Goal: Task Accomplishment & Management: Use online tool/utility

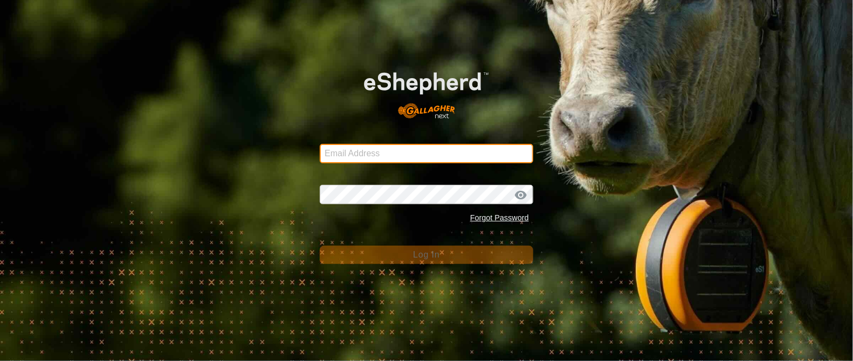
type input "[EMAIL_ADDRESS][DOMAIN_NAME]"
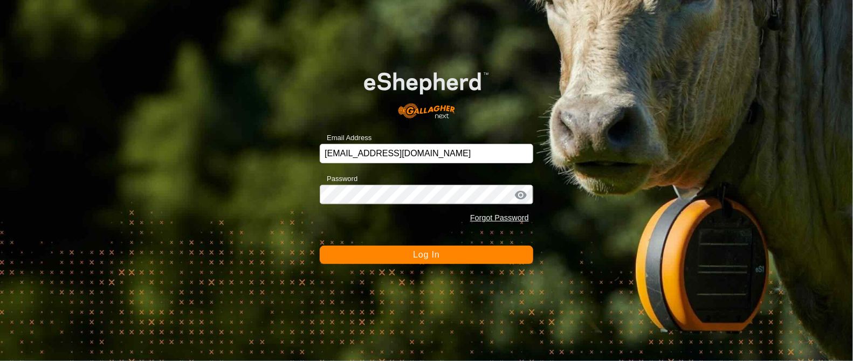
click at [475, 251] on button "Log In" at bounding box center [426, 255] width 213 height 18
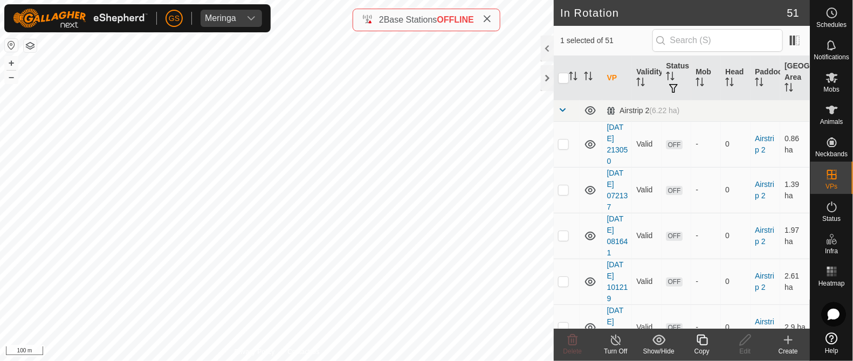
click at [699, 344] on icon at bounding box center [701, 340] width 13 height 13
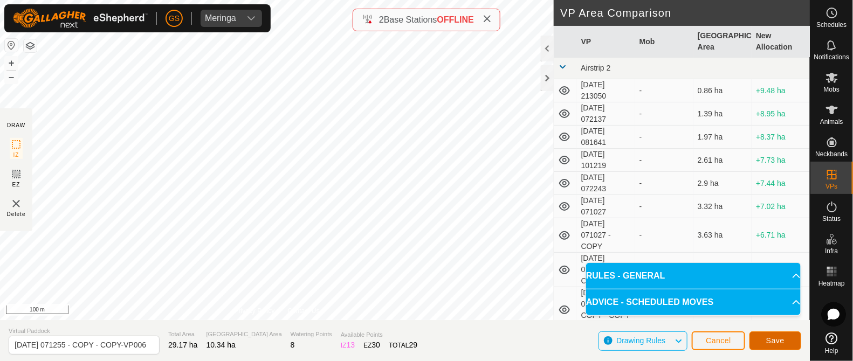
click at [779, 338] on span "Save" at bounding box center [775, 340] width 18 height 9
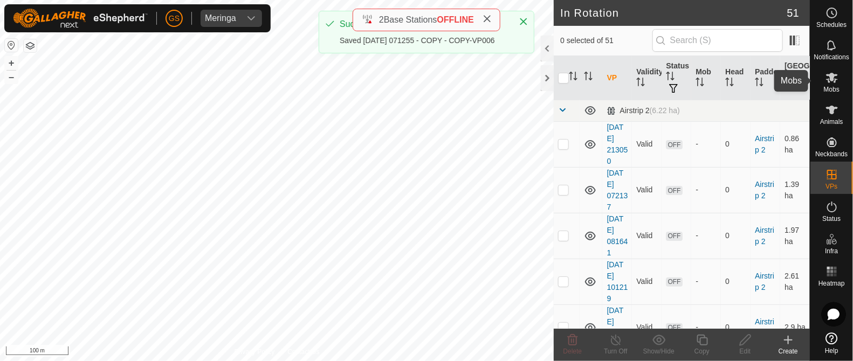
click at [832, 78] on icon at bounding box center [832, 78] width 12 height 10
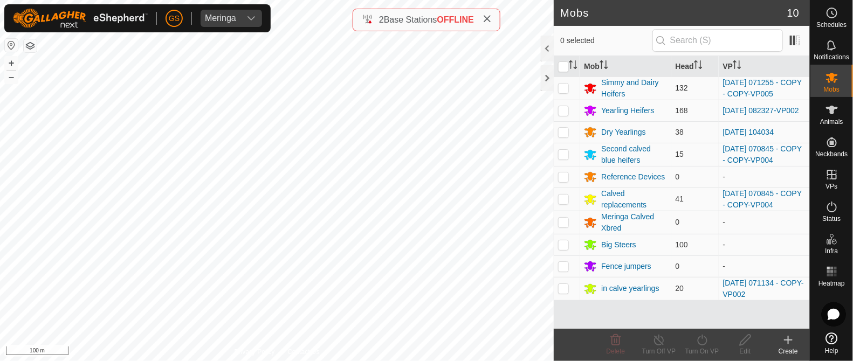
click at [566, 85] on p-checkbox at bounding box center [563, 88] width 11 height 9
checkbox input "true"
click at [697, 342] on icon at bounding box center [701, 340] width 13 height 13
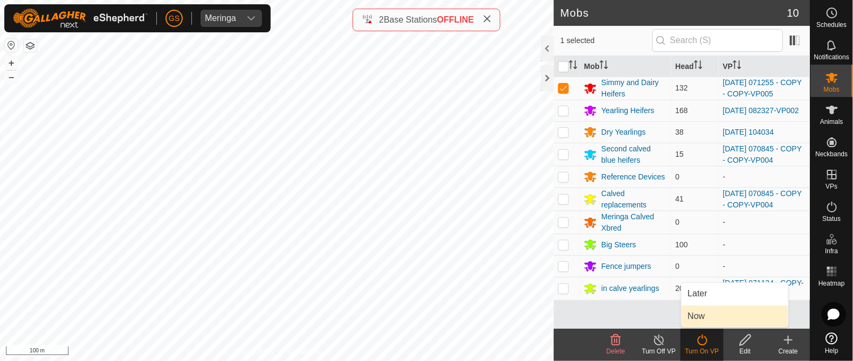
click at [693, 317] on link "Now" at bounding box center [734, 317] width 107 height 22
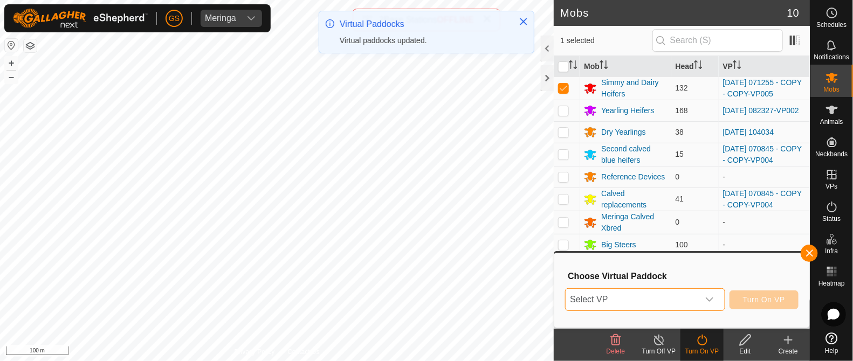
click at [678, 304] on span "Select VP" at bounding box center [632, 300] width 133 height 22
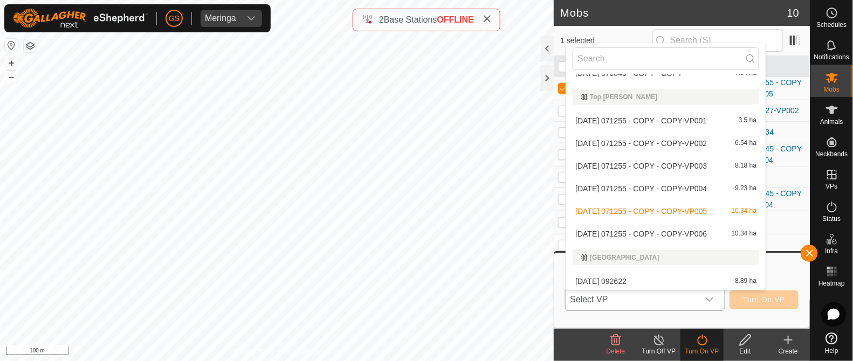
scroll to position [1307, 0]
click at [662, 231] on li "[DATE] 071255 - COPY - COPY-VP006 10.34 ha" at bounding box center [665, 233] width 199 height 22
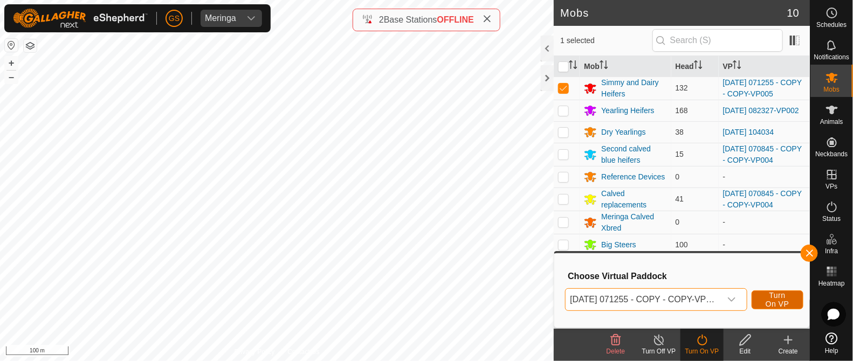
click at [790, 299] on button "Turn On VP" at bounding box center [778, 300] width 52 height 19
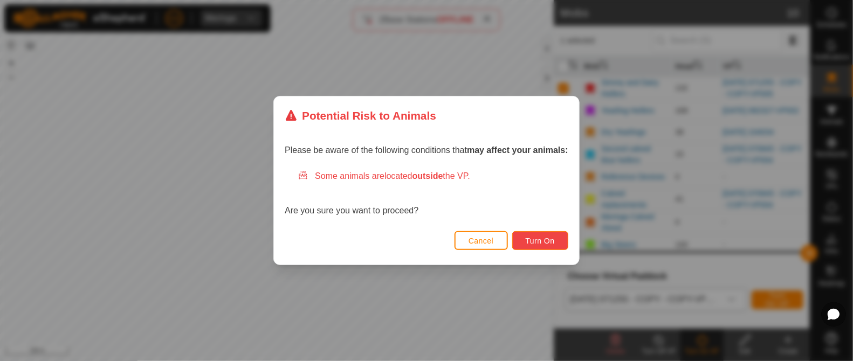
click at [529, 241] on span "Turn On" at bounding box center [540, 241] width 29 height 9
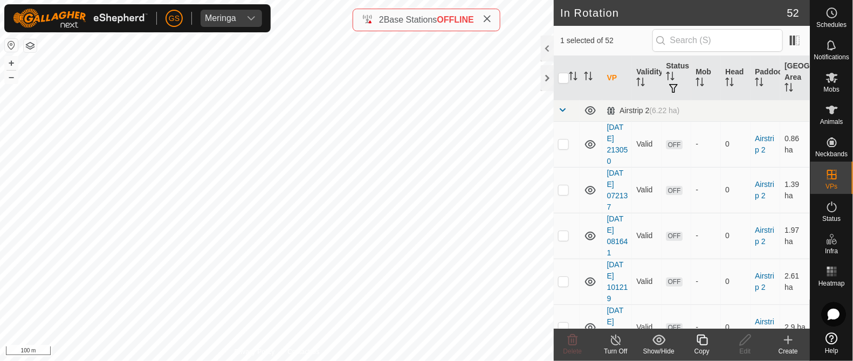
click at [705, 344] on icon at bounding box center [701, 340] width 13 height 13
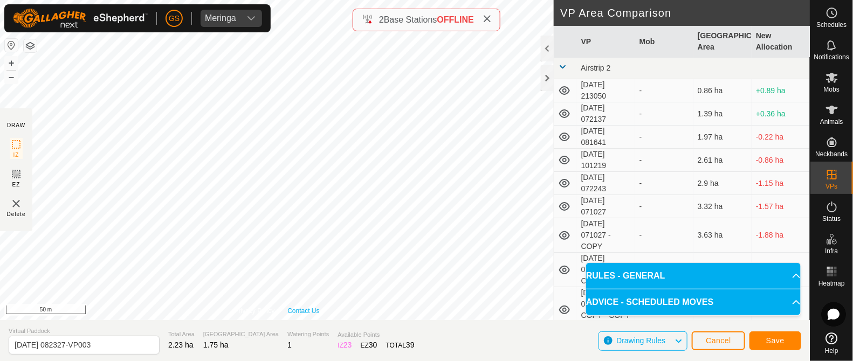
click at [289, 311] on div "Privacy Policy Contact Us IZ interior angle must be larger than 80° (Current: 6…" at bounding box center [277, 160] width 554 height 320
click at [777, 343] on span "Save" at bounding box center [775, 340] width 18 height 9
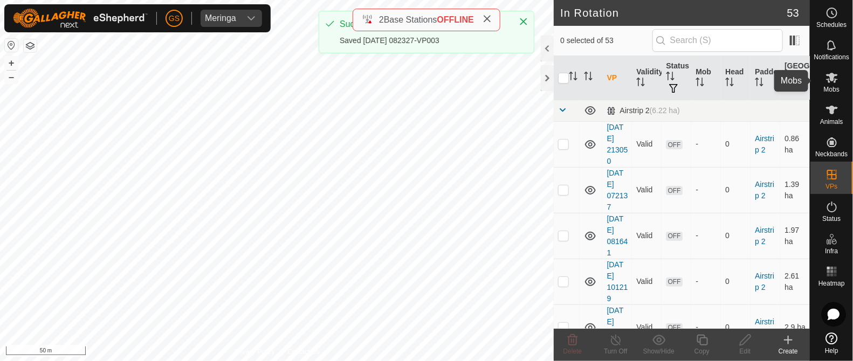
click at [833, 79] on icon at bounding box center [832, 78] width 12 height 10
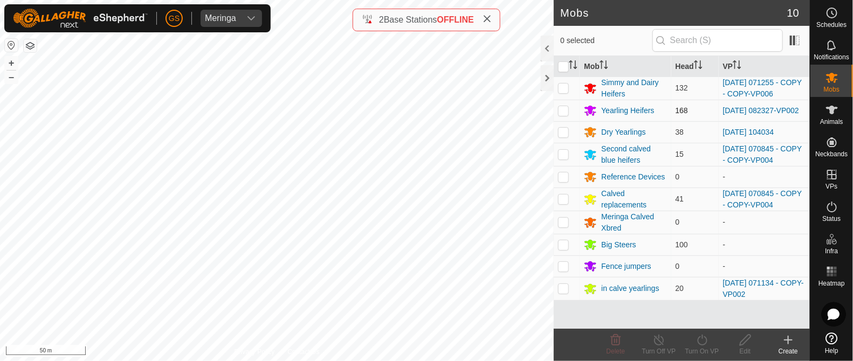
click at [566, 112] on p-checkbox at bounding box center [563, 110] width 11 height 9
checkbox input "true"
click at [704, 343] on icon at bounding box center [701, 340] width 13 height 13
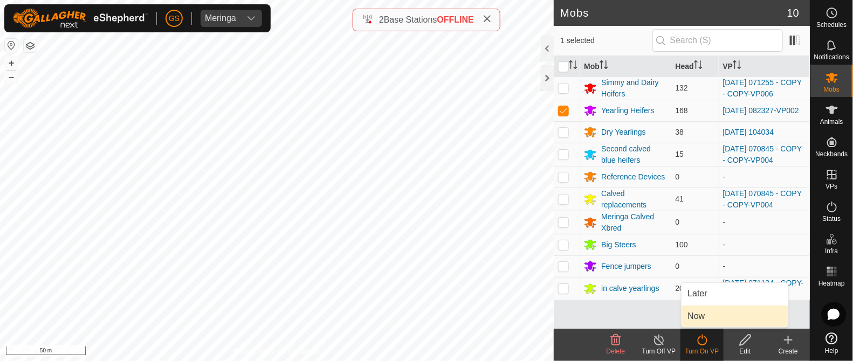
click at [702, 326] on link "Now" at bounding box center [734, 317] width 107 height 22
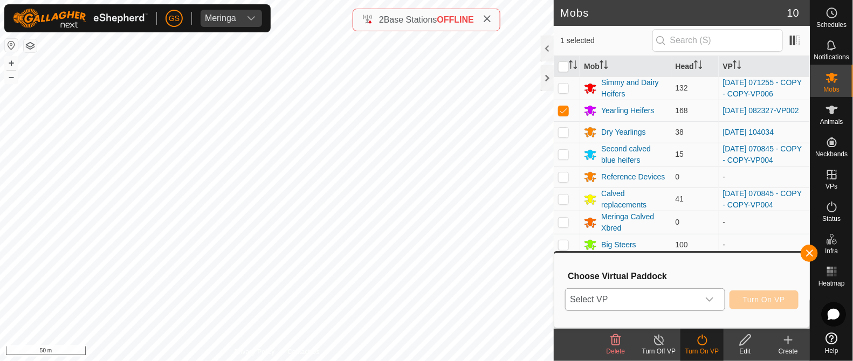
click at [702, 308] on div "dropdown trigger" at bounding box center [710, 300] width 22 height 22
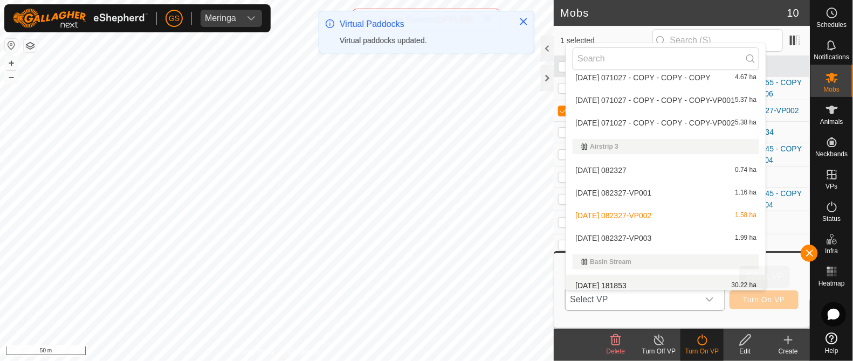
scroll to position [219, 0]
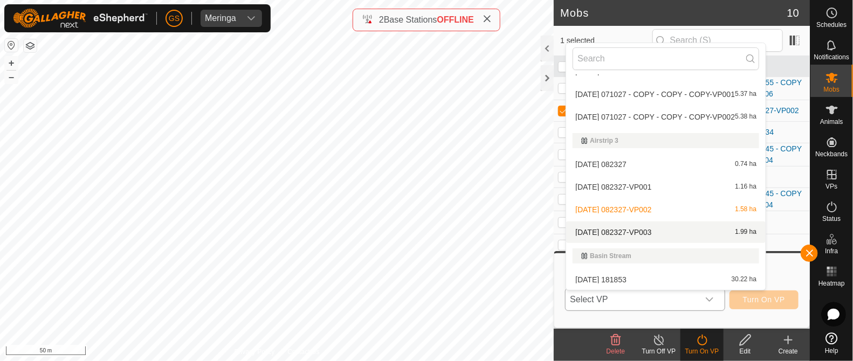
click at [646, 230] on li "[DATE] 082327-VP003 1.99 ha" at bounding box center [665, 233] width 199 height 22
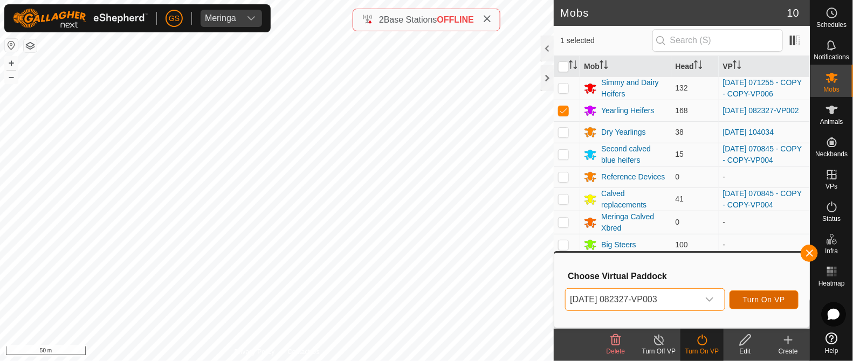
click at [761, 300] on span "Turn On VP" at bounding box center [764, 299] width 42 height 9
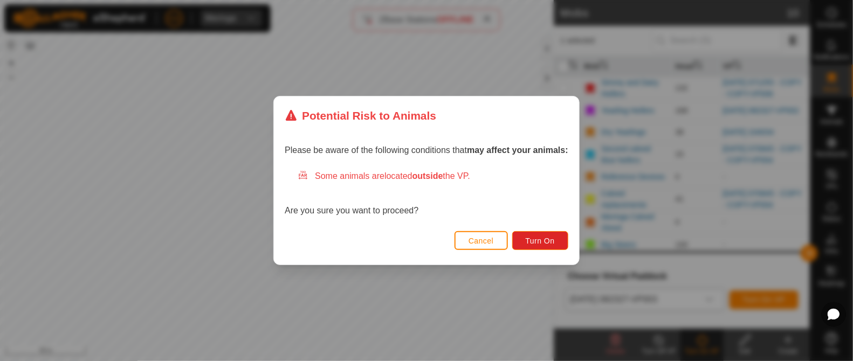
click at [573, 255] on div "Cancel Turn On" at bounding box center [426, 246] width 305 height 37
click at [563, 242] on button "Turn On" at bounding box center [540, 240] width 56 height 19
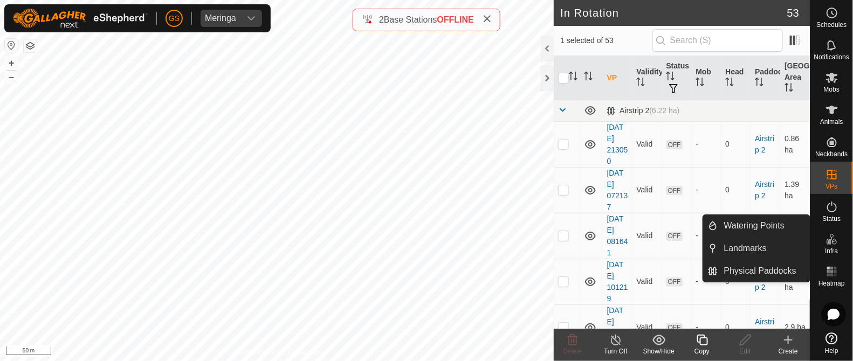
click at [696, 341] on icon at bounding box center [701, 340] width 13 height 13
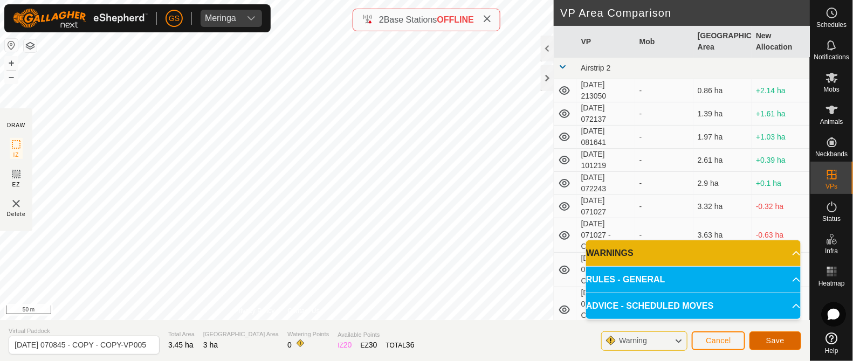
click at [773, 336] on span "Save" at bounding box center [775, 340] width 18 height 9
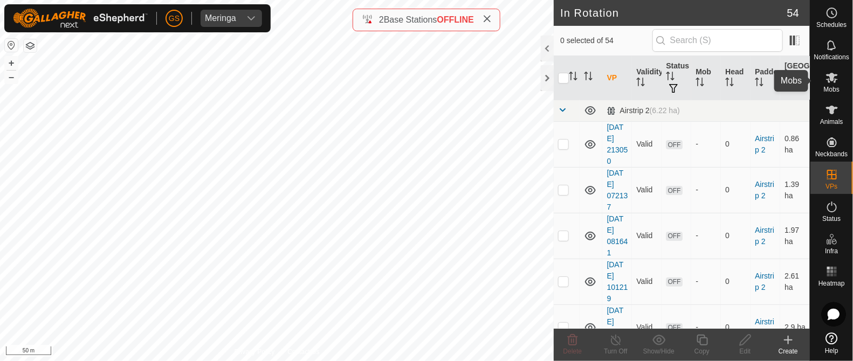
click at [835, 85] on es-mob-svg-icon at bounding box center [831, 77] width 19 height 17
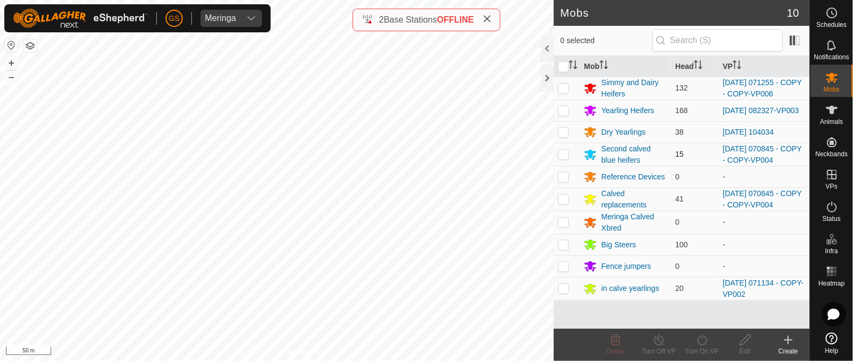
click at [564, 155] on p-checkbox at bounding box center [563, 154] width 11 height 9
checkbox input "true"
click at [562, 201] on p-checkbox at bounding box center [563, 199] width 11 height 9
checkbox input "true"
click at [702, 342] on icon at bounding box center [701, 340] width 13 height 13
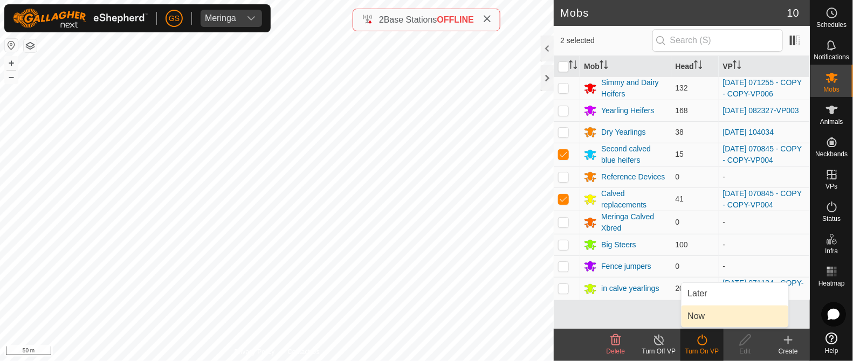
click at [700, 320] on link "Now" at bounding box center [734, 317] width 107 height 22
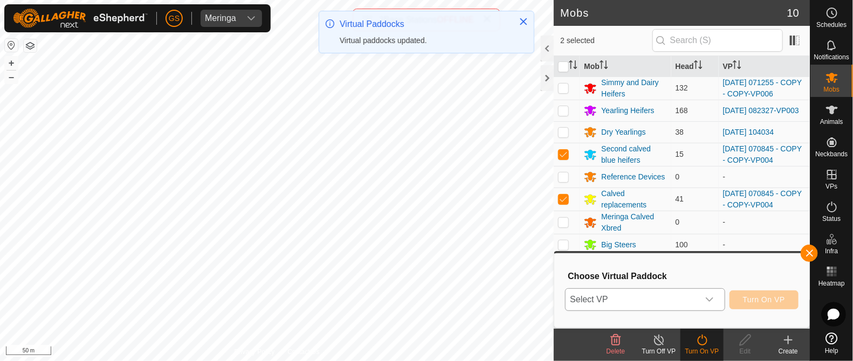
click at [700, 305] on div "dropdown trigger" at bounding box center [710, 300] width 22 height 22
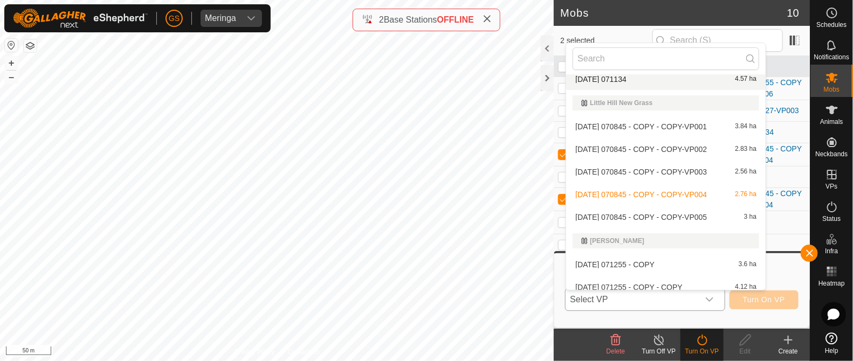
scroll to position [955, 0]
click at [690, 212] on li "[DATE] 070845 - COPY - COPY-VP005 3 ha" at bounding box center [665, 216] width 199 height 22
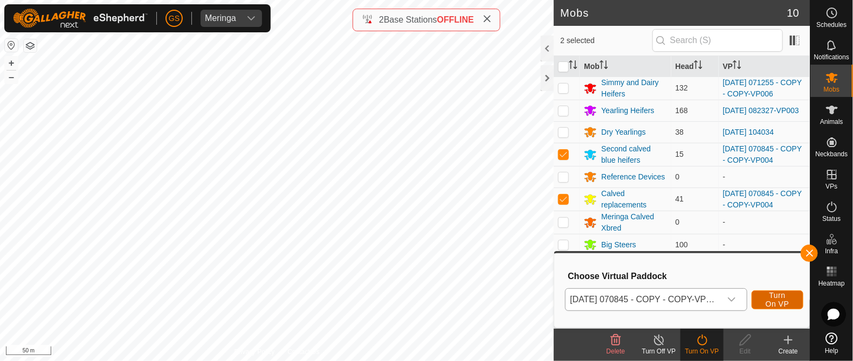
click at [782, 298] on span "Turn On VP" at bounding box center [777, 299] width 25 height 17
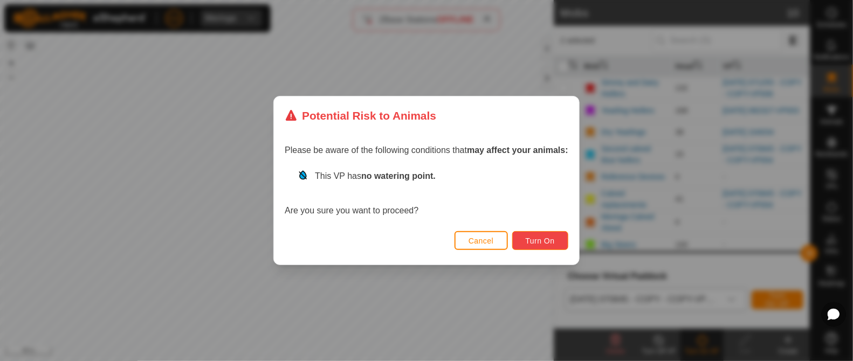
click at [552, 244] on span "Turn On" at bounding box center [540, 241] width 29 height 9
